Goal: Task Accomplishment & Management: Manage account settings

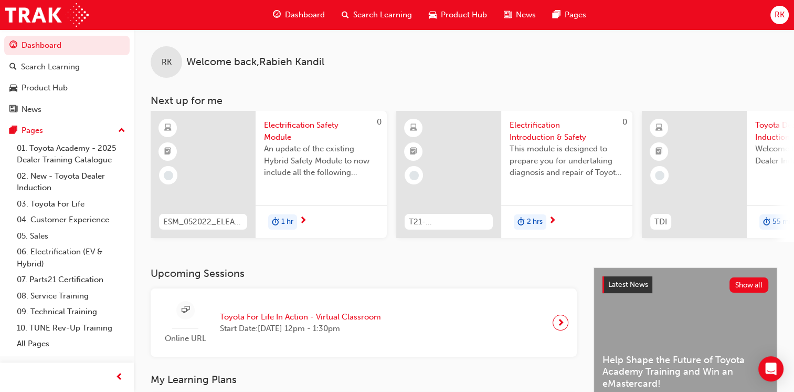
click at [781, 16] on span "RK" at bounding box center [780, 15] width 10 height 12
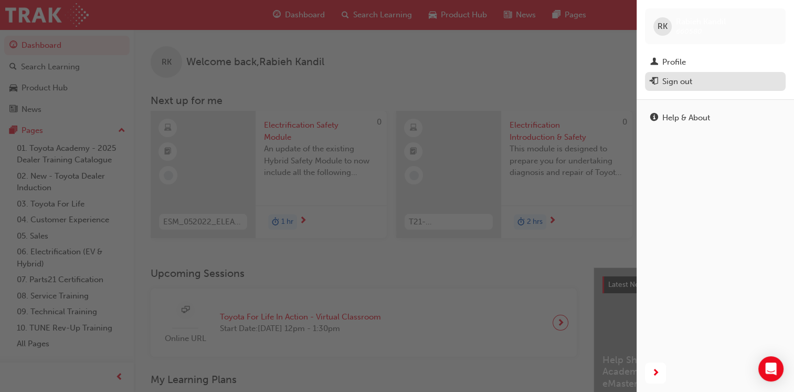
click at [680, 82] on div "Sign out" at bounding box center [678, 82] width 30 height 12
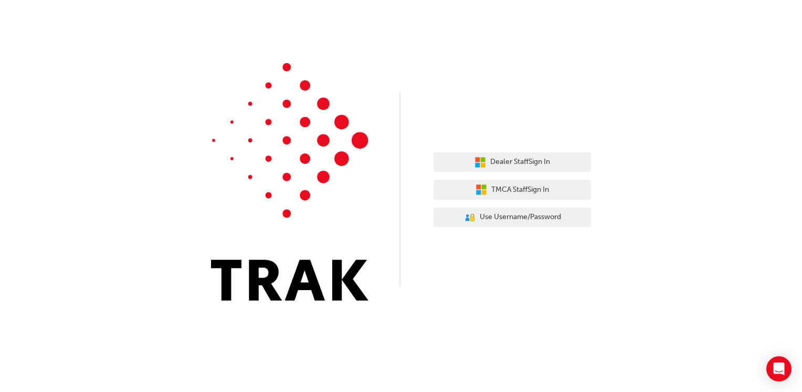
click at [391, 17] on div "Dealer Staff Sign In TMCA Staff Sign In User Authentication Icon - Blue Person,…" at bounding box center [401, 158] width 802 height 316
